Goal: Obtain resource: Download file/media

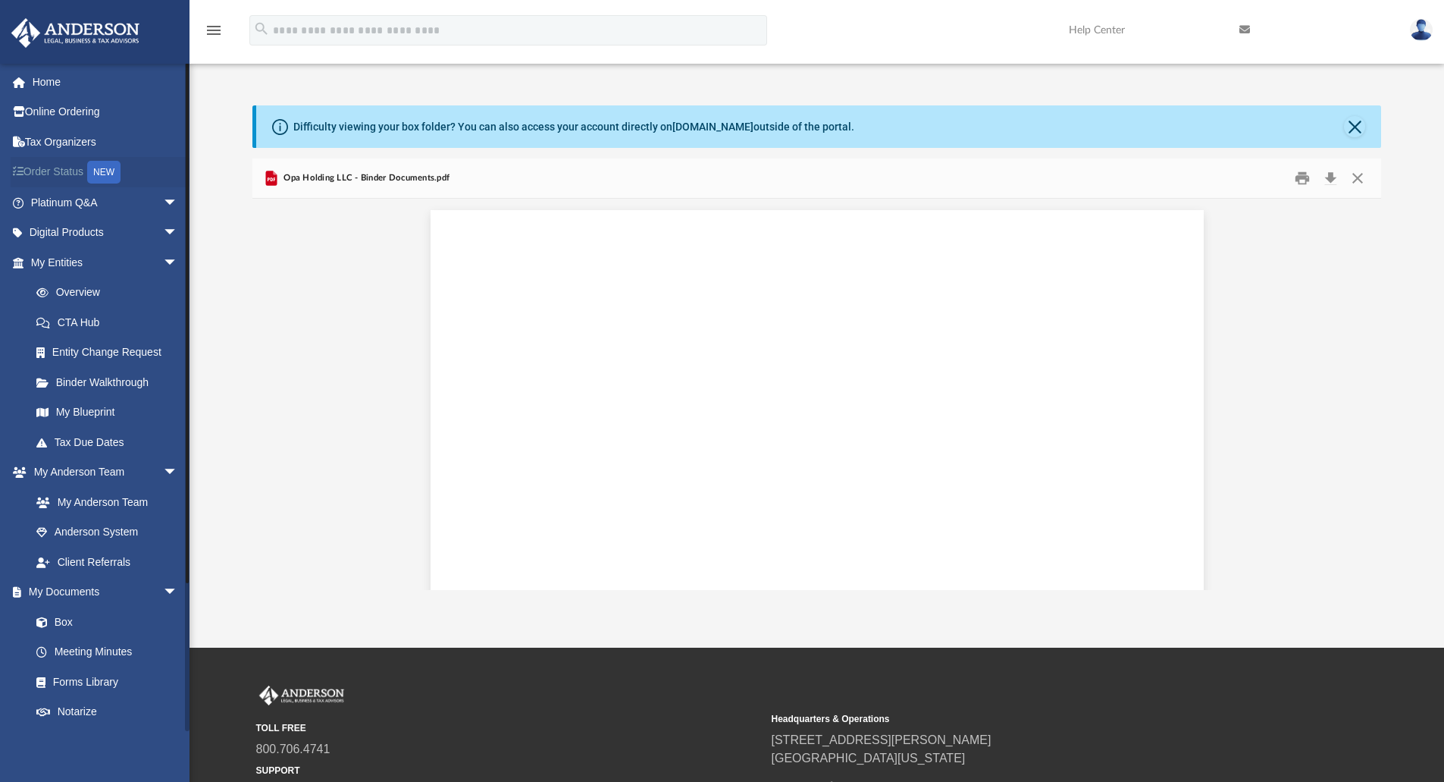
scroll to position [9931, 0]
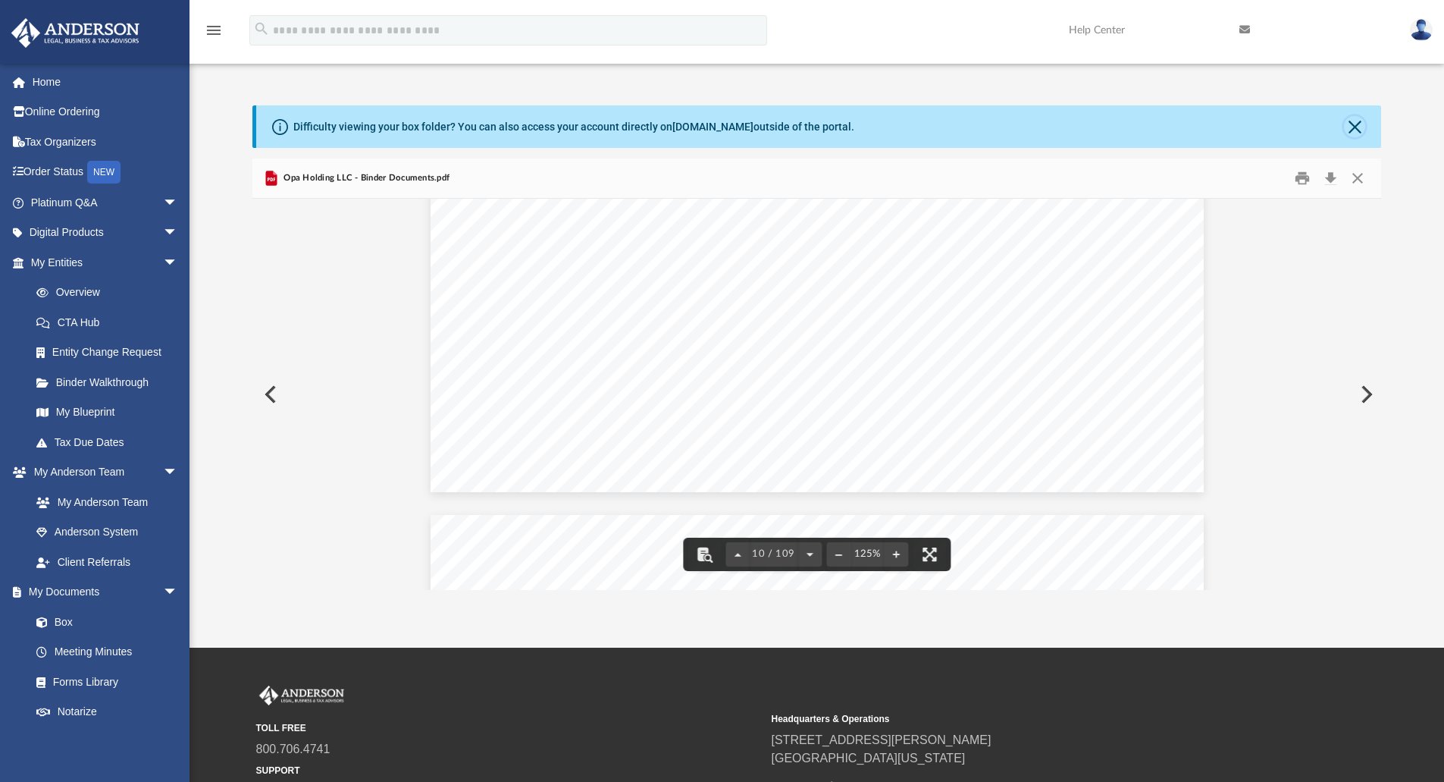
drag, startPoint x: 1353, startPoint y: 129, endPoint x: 1343, endPoint y: 133, distance: 10.2
click at [1353, 129] on button "Close" at bounding box center [1354, 126] width 21 height 21
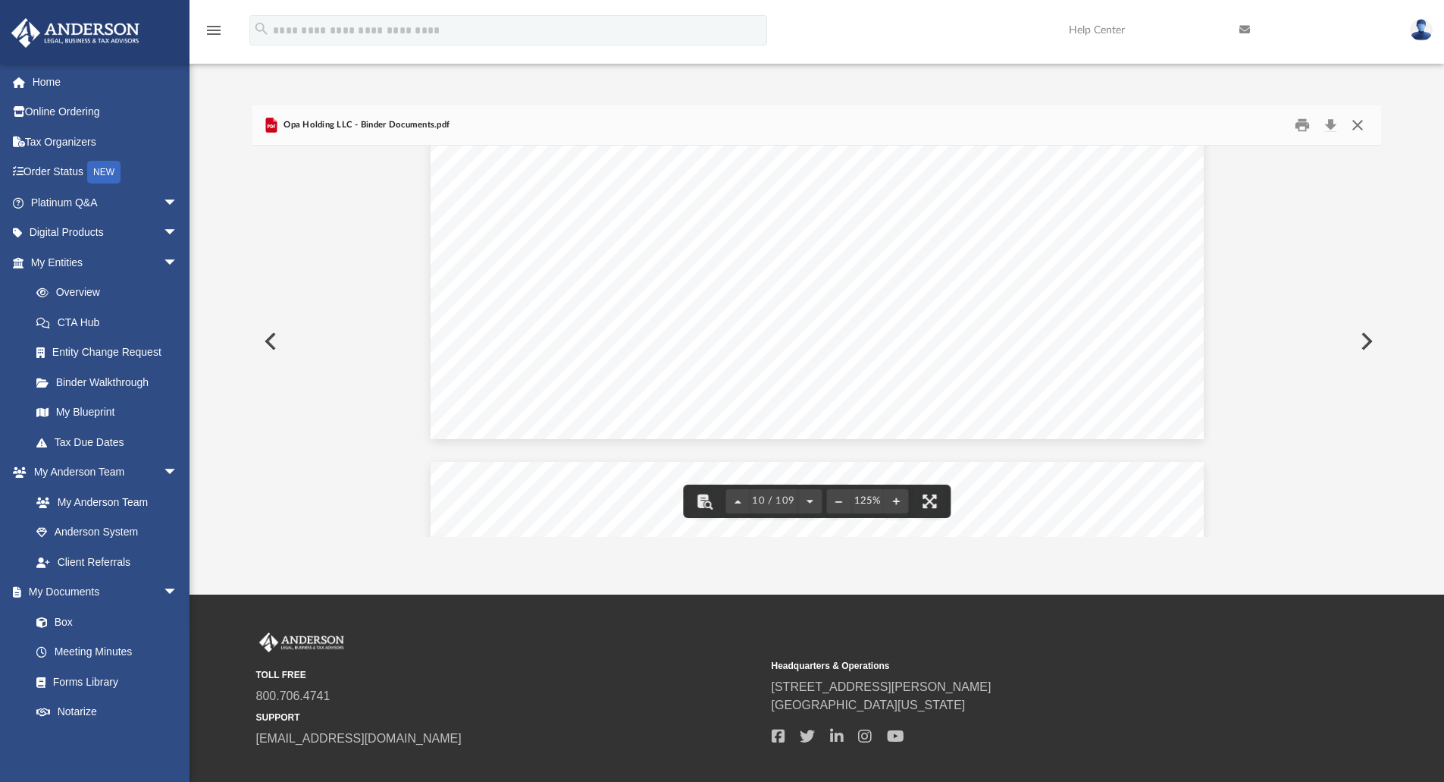
click at [1362, 130] on button "Close" at bounding box center [1357, 126] width 27 height 24
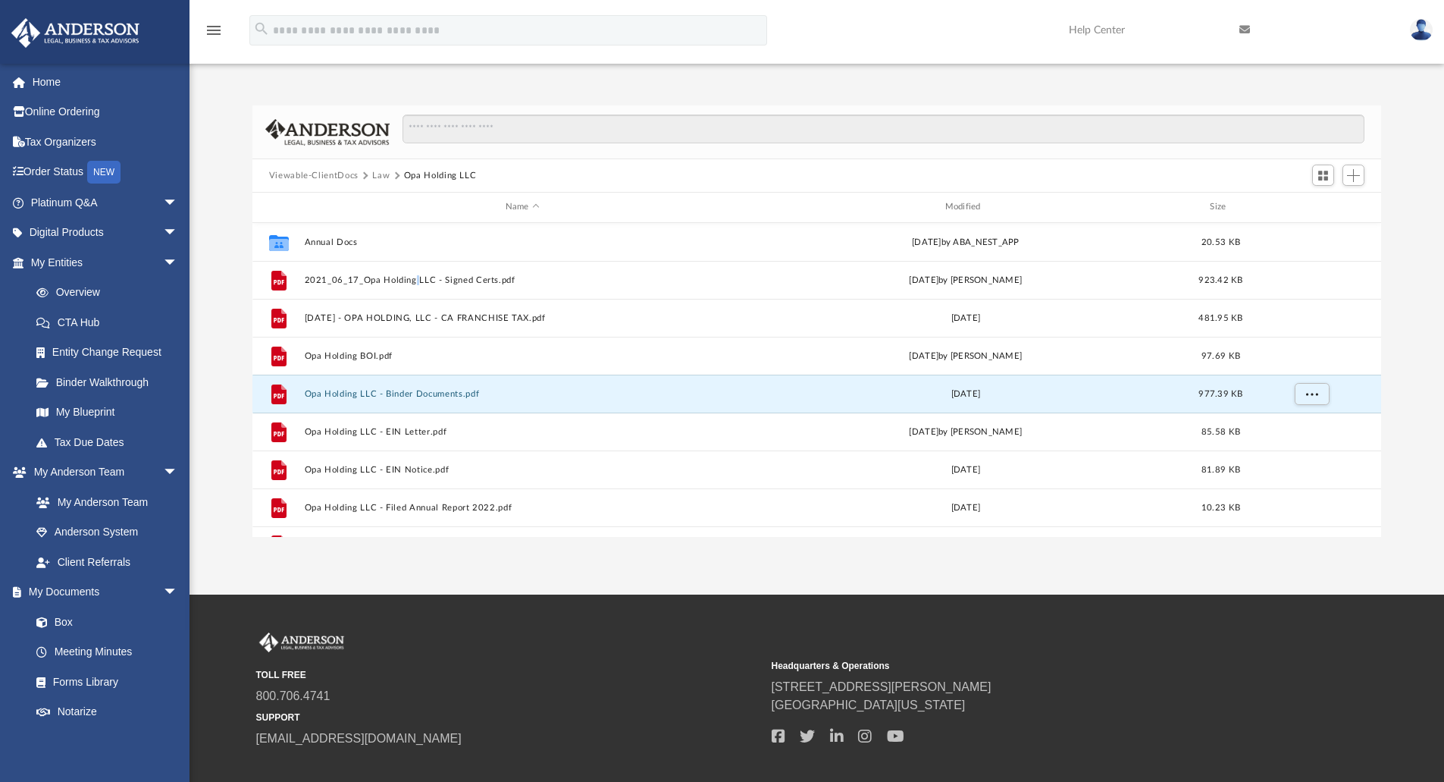
click at [323, 171] on button "Viewable-ClientDocs" at bounding box center [313, 176] width 89 height 14
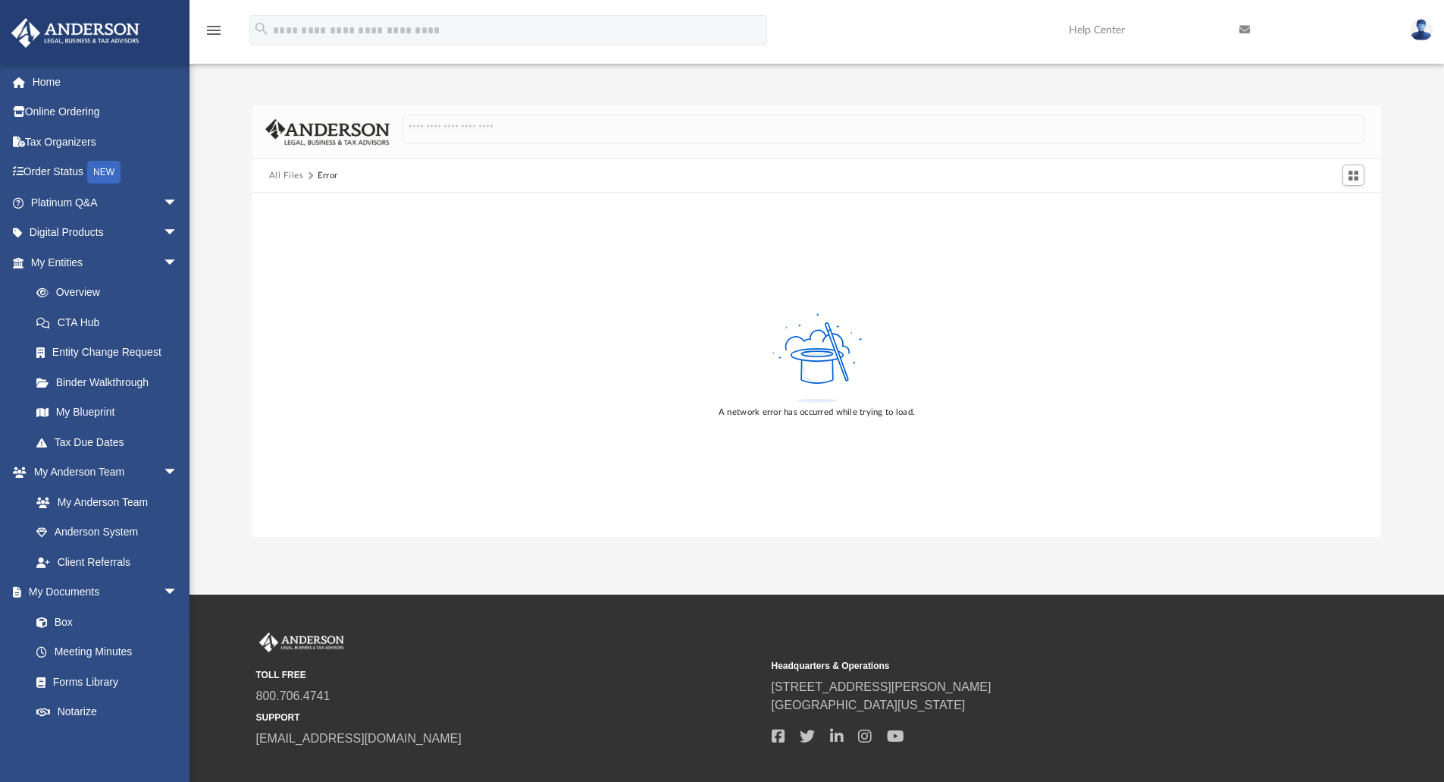
click at [337, 175] on div "All Files Error" at bounding box center [310, 176] width 82 height 14
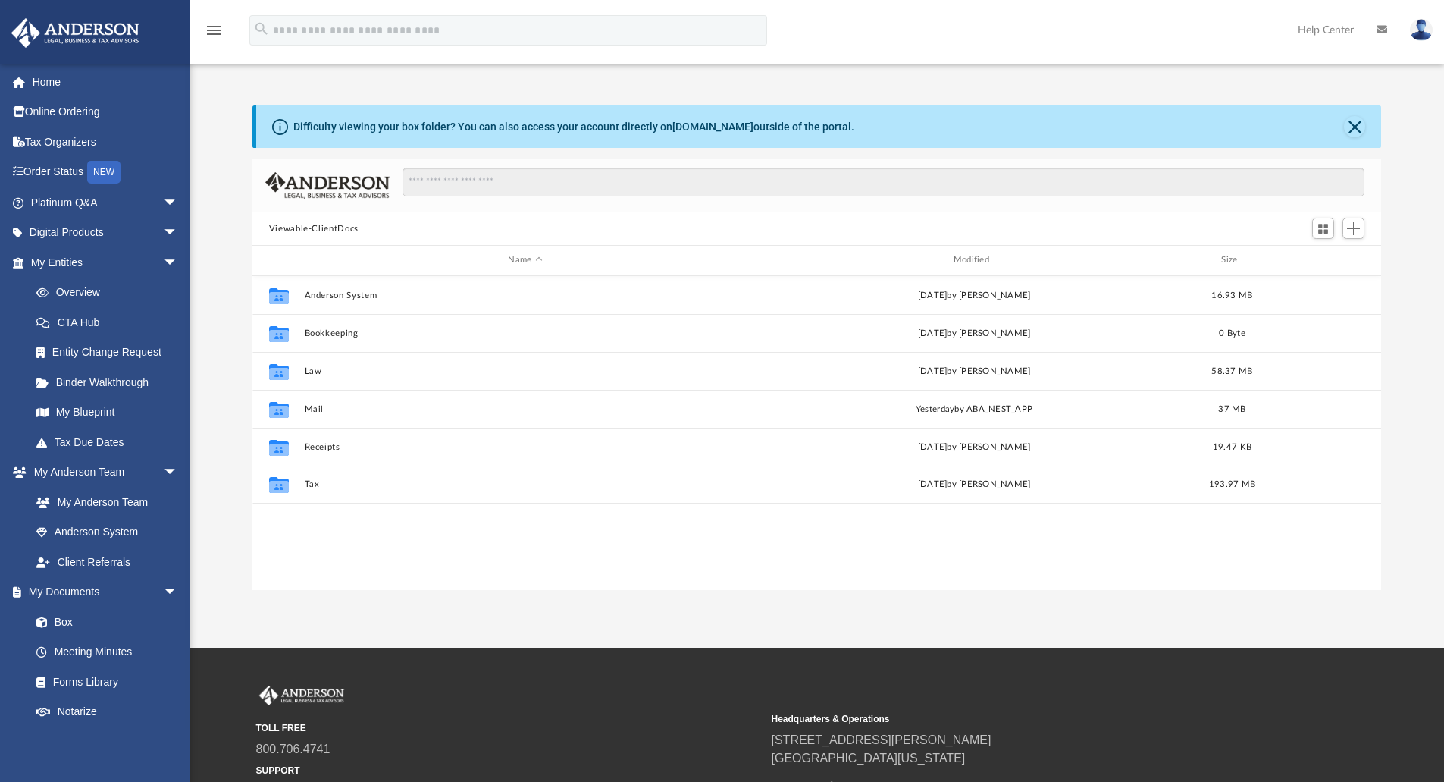
scroll to position [334, 1118]
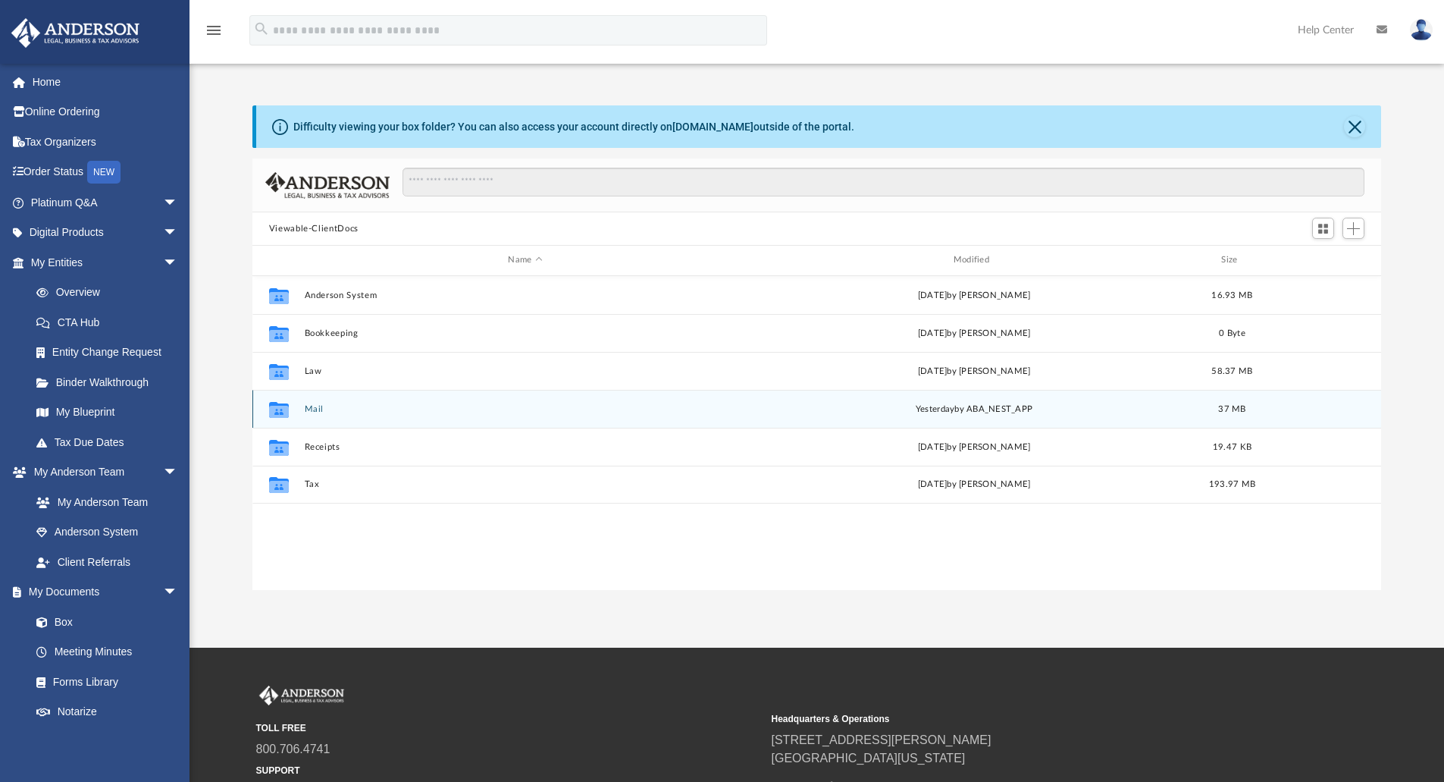
click at [312, 409] on button "Mail" at bounding box center [525, 409] width 442 height 10
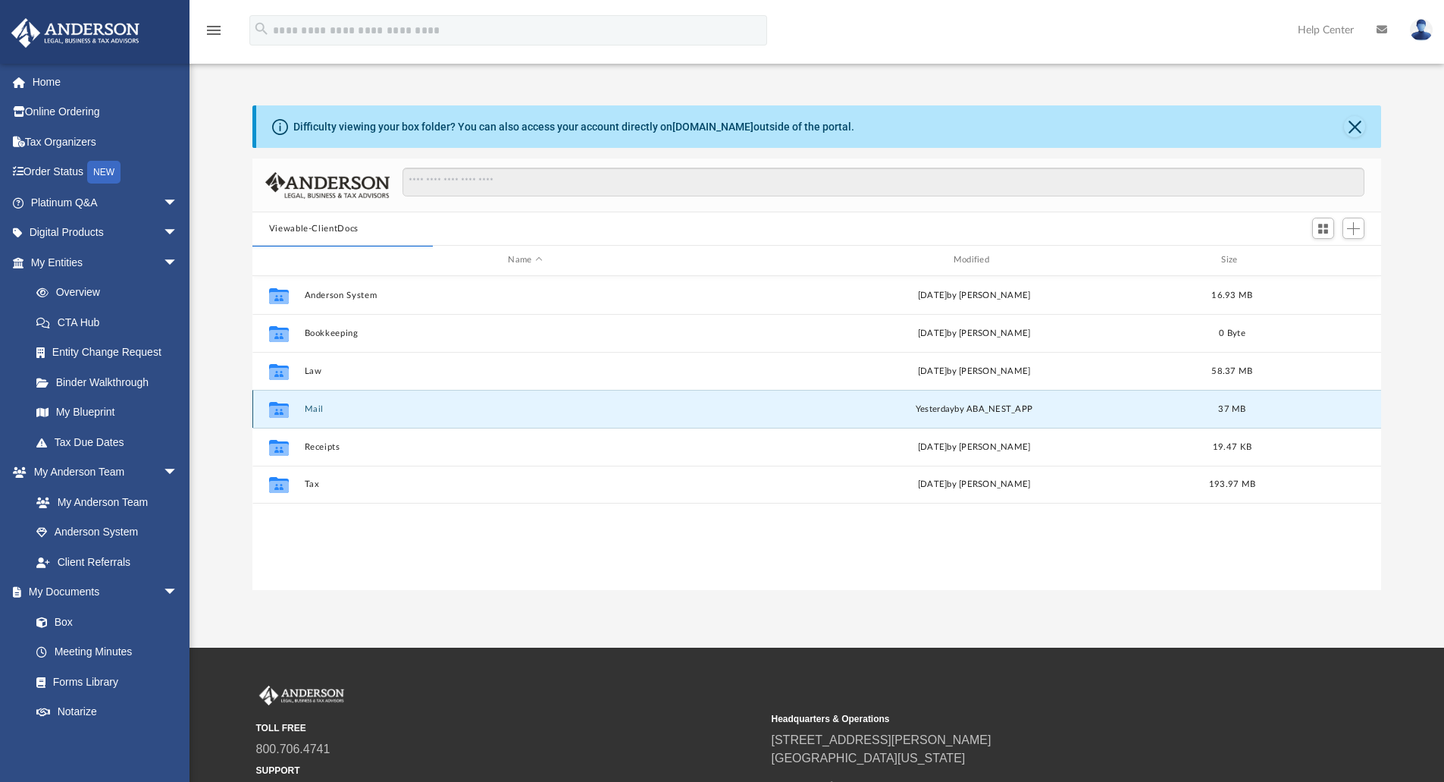
click at [315, 410] on button "Mail" at bounding box center [525, 409] width 442 height 10
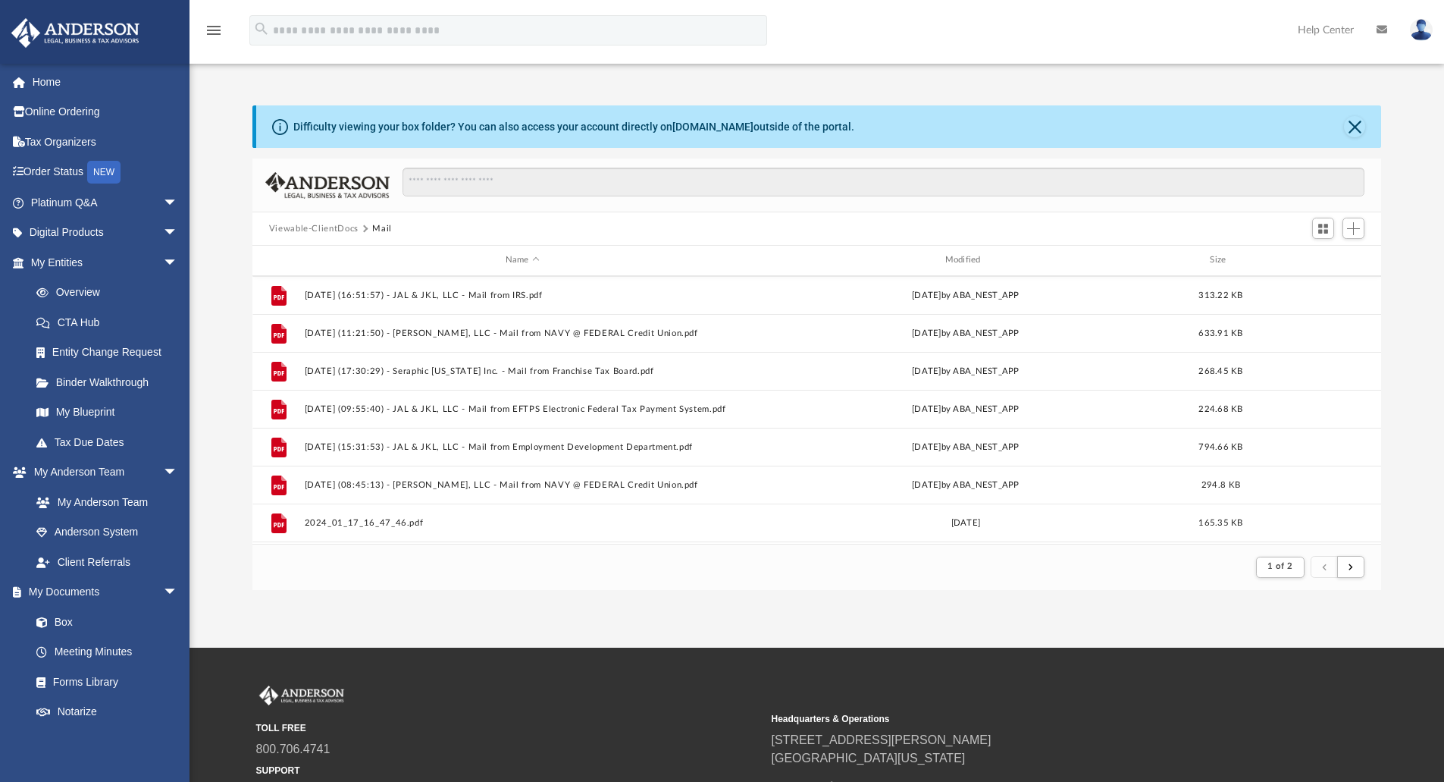
scroll to position [1628, 0]
click at [1360, 565] on button "submit" at bounding box center [1350, 567] width 27 height 22
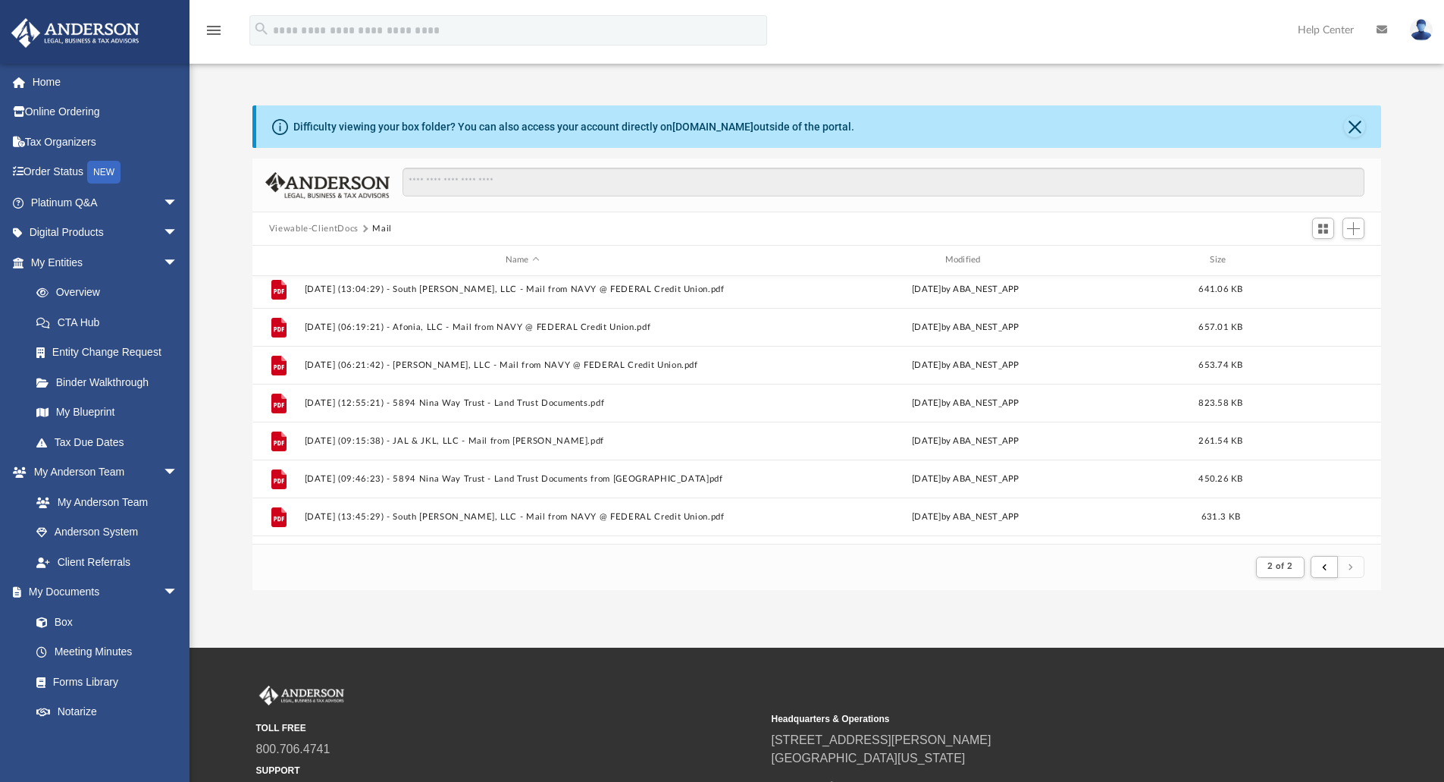
scroll to position [1059, 0]
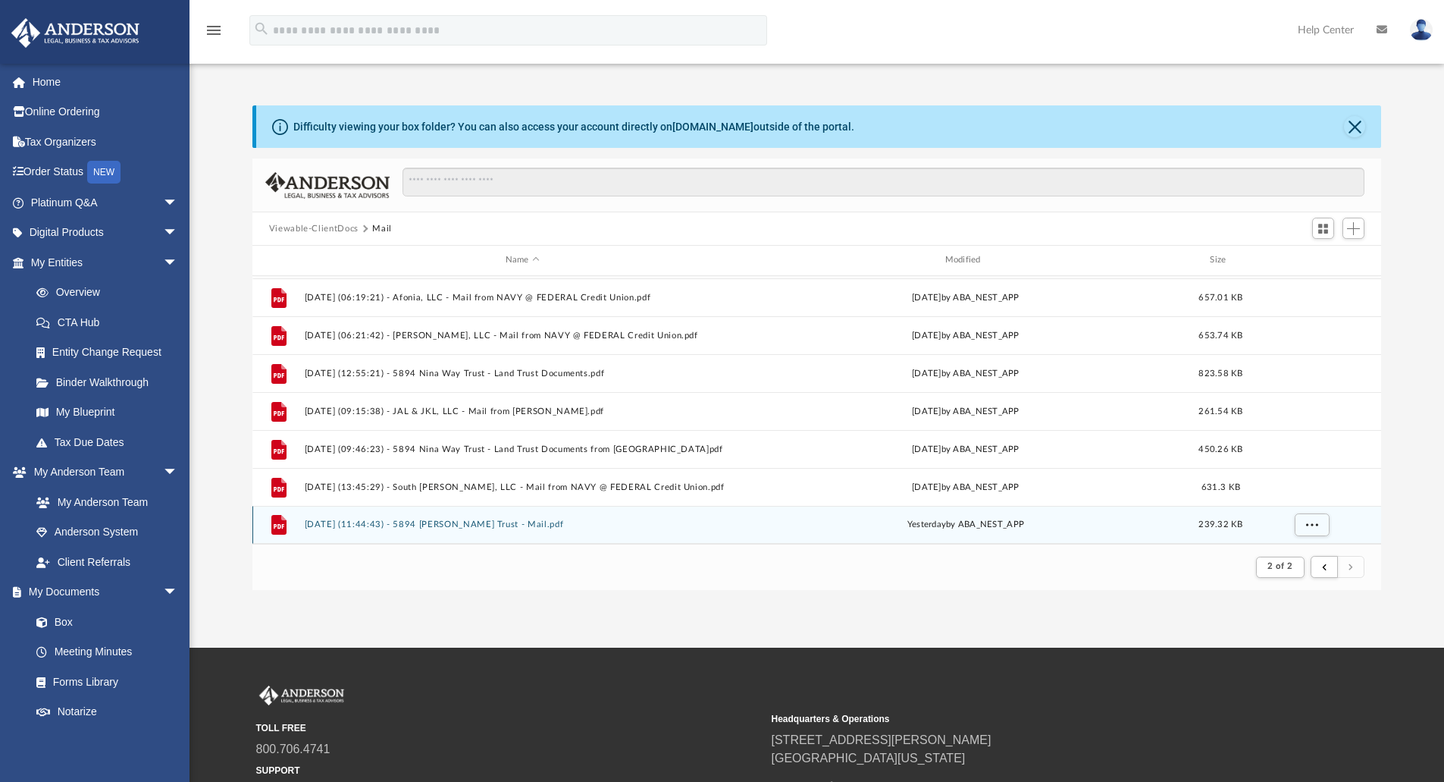
click at [459, 523] on button "2025.08.25 (11:44:43) - 5894 Nina Way Trust - Mail.pdf" at bounding box center [522, 524] width 437 height 10
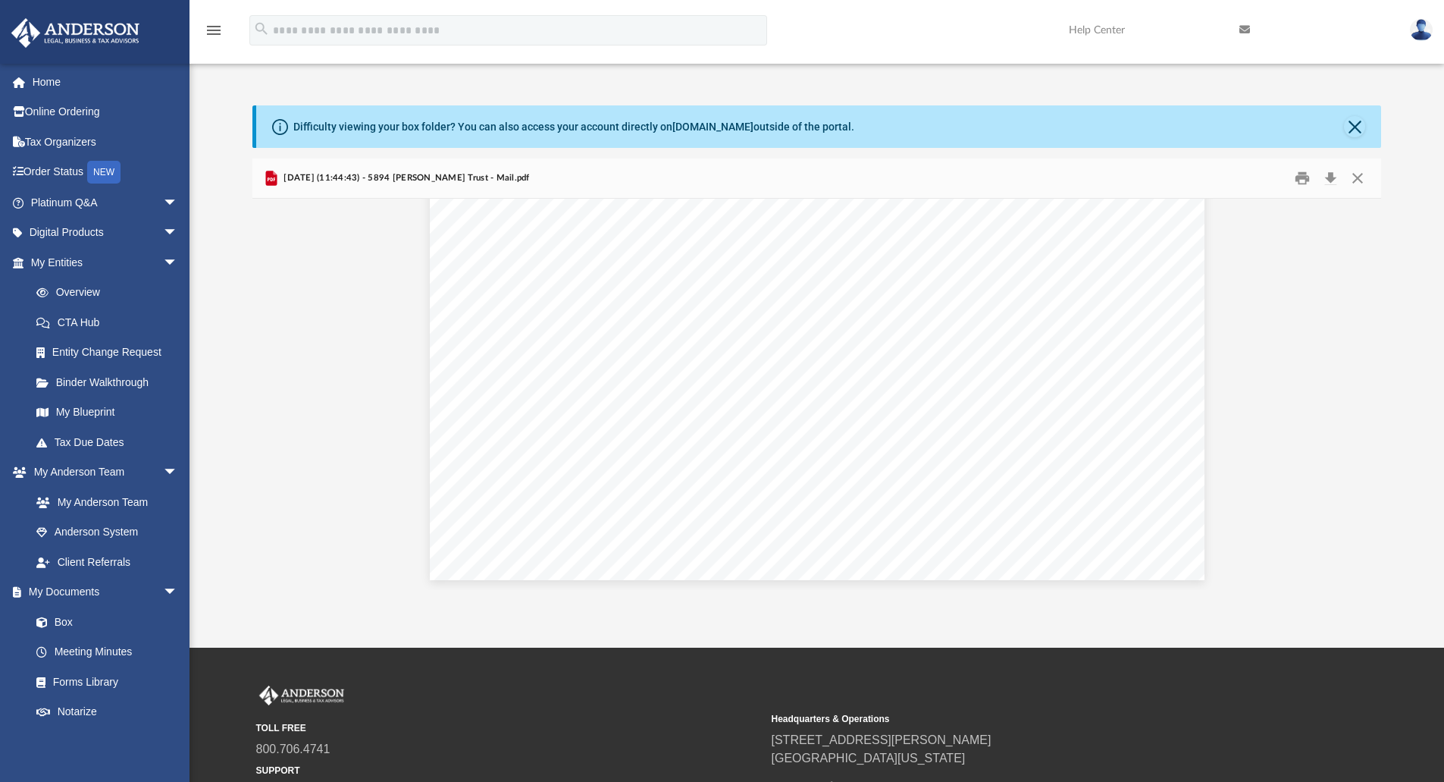
scroll to position [575, 0]
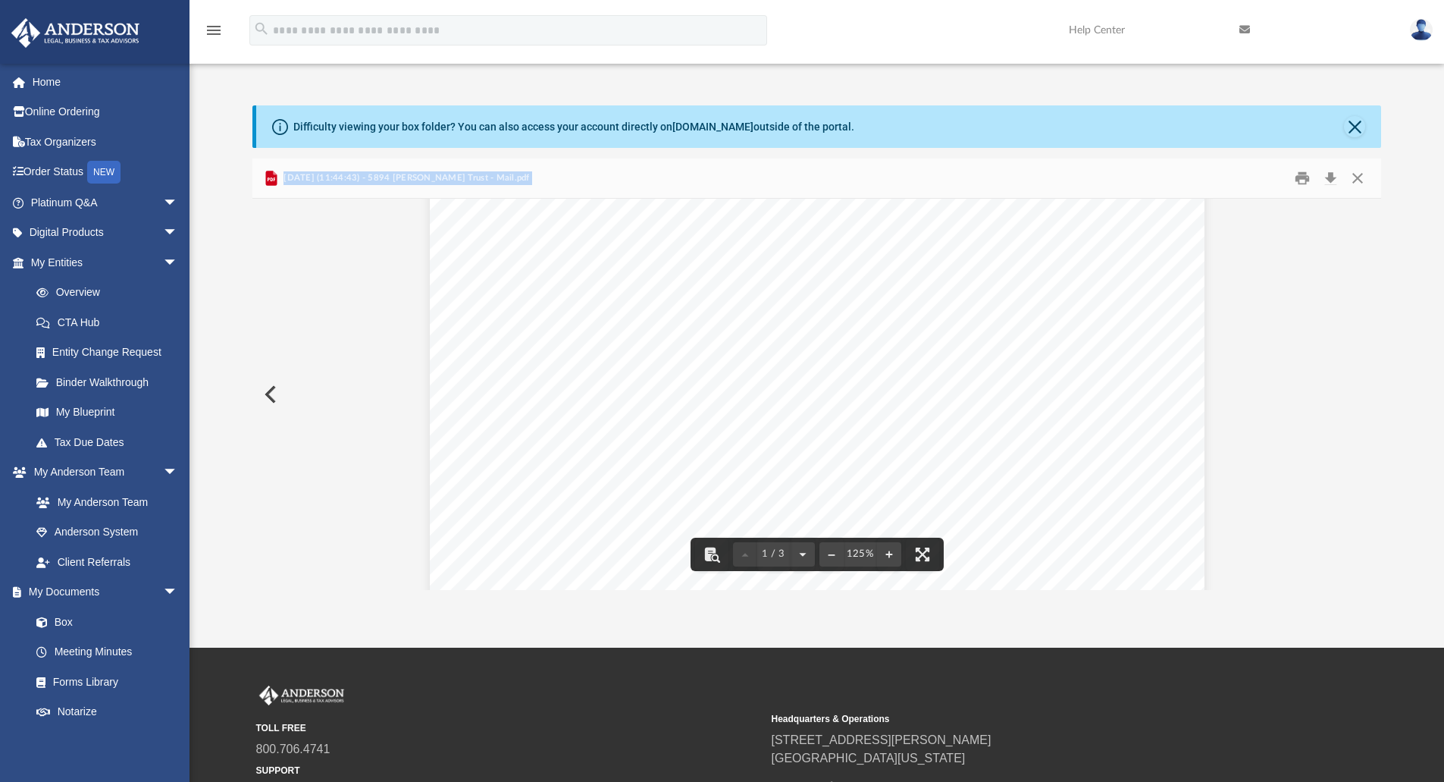
drag, startPoint x: 1386, startPoint y: 366, endPoint x: 1388, endPoint y: 327, distance: 39.5
click at [1378, 218] on div "Difficulty viewing your box folder? You can also access your account directly o…" at bounding box center [817, 347] width 1255 height 484
